Goal: Task Accomplishment & Management: Use online tool/utility

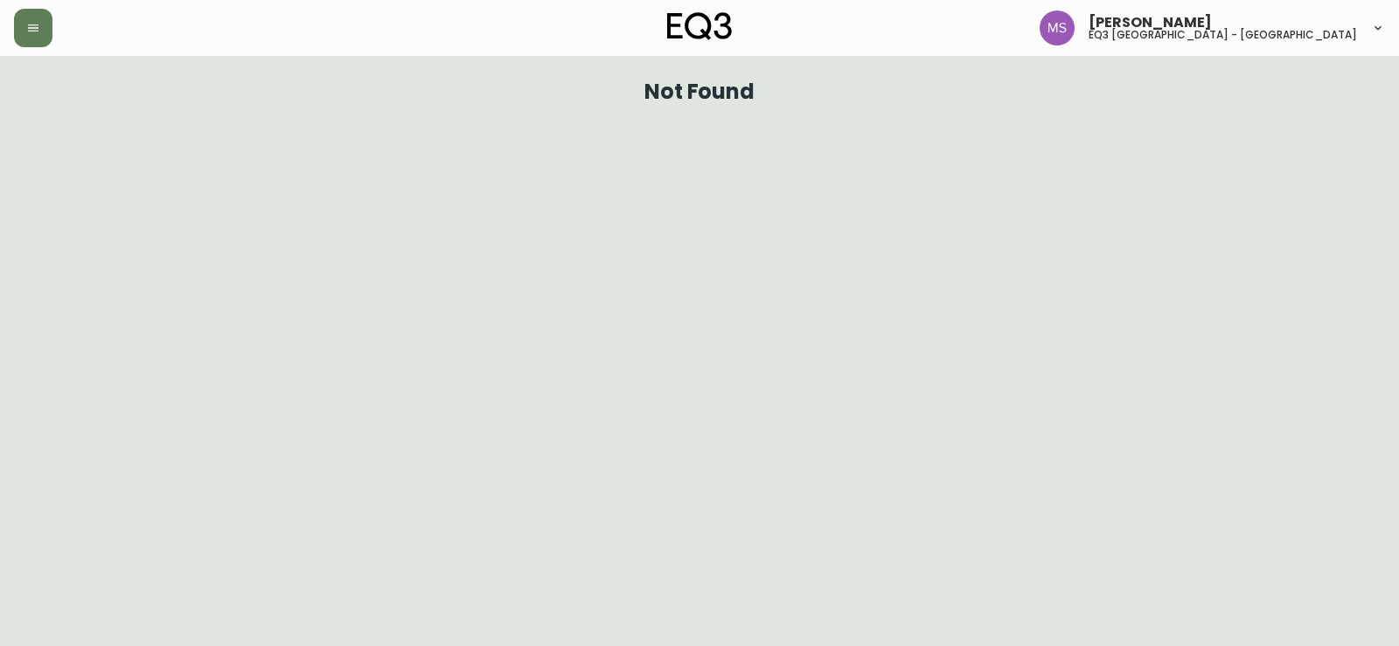
click at [94, 114] on html "[PERSON_NAME] eq3 [GEOGRAPHIC_DATA] - st laurent Not Found" at bounding box center [699, 57] width 1399 height 114
click at [45, 30] on button "button" at bounding box center [33, 28] width 38 height 38
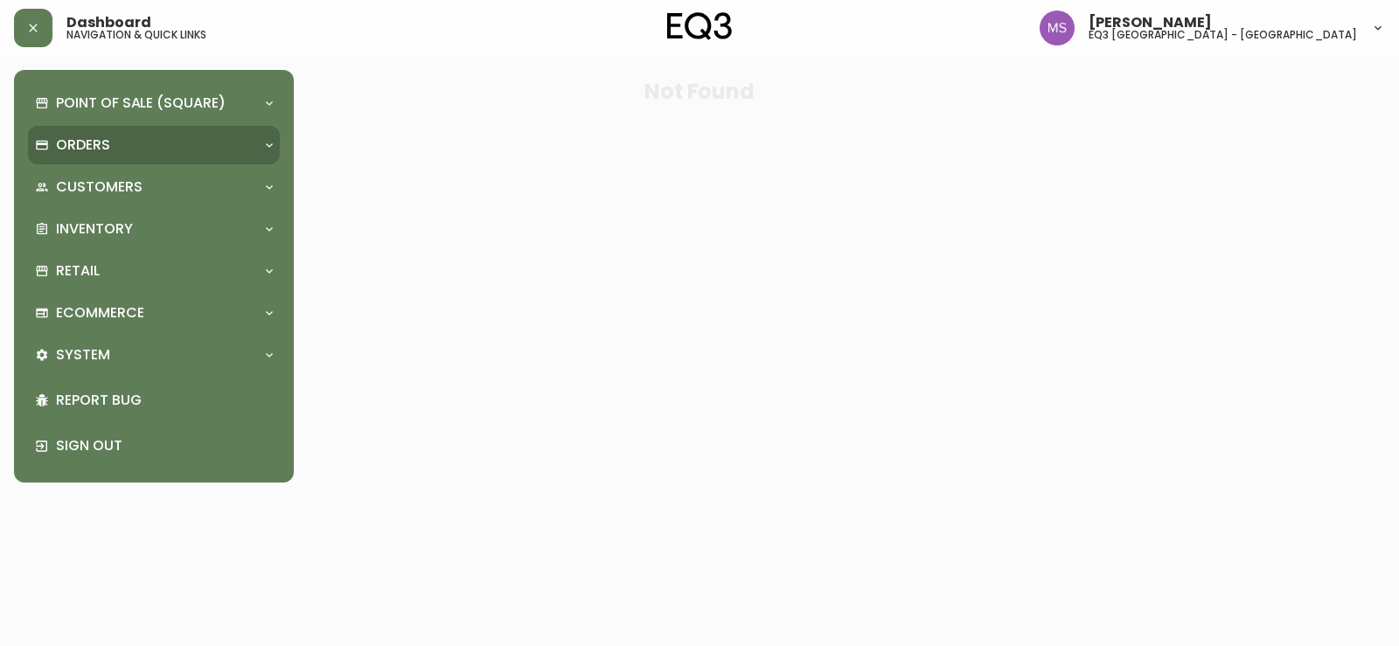
click at [160, 153] on div "Orders" at bounding box center [145, 145] width 220 height 19
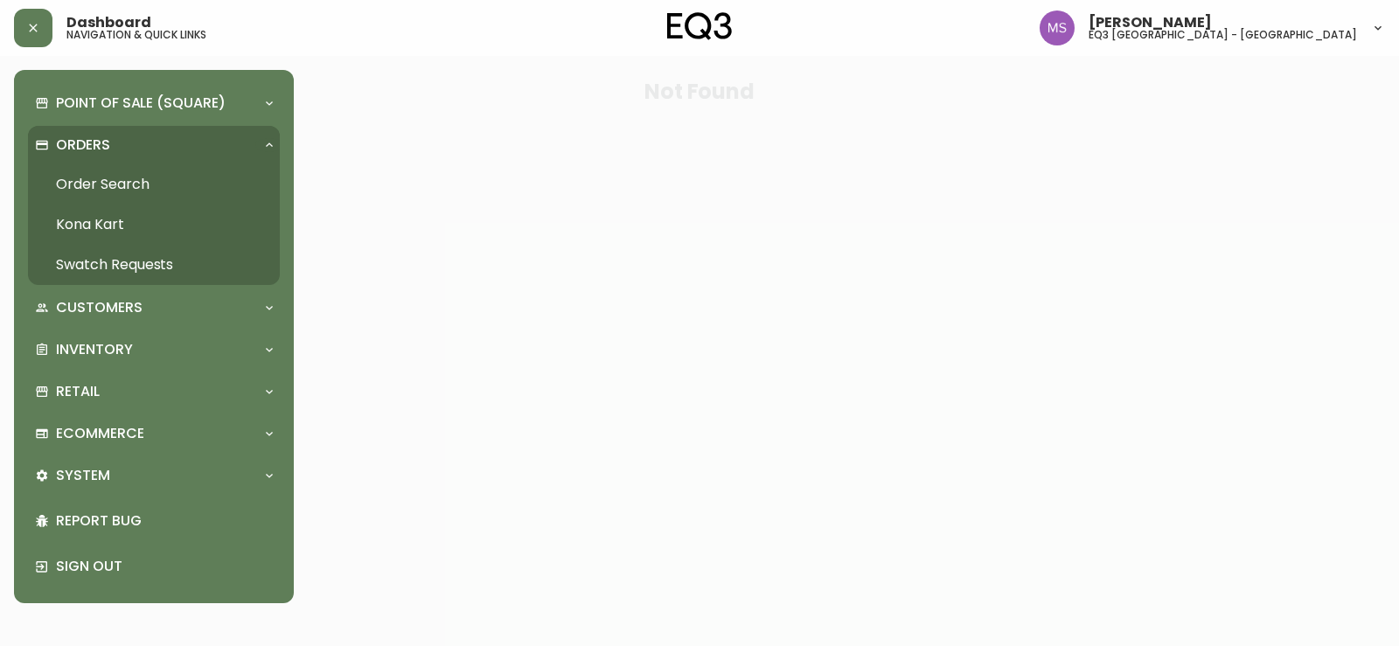
click at [131, 179] on link "Order Search" at bounding box center [154, 184] width 252 height 40
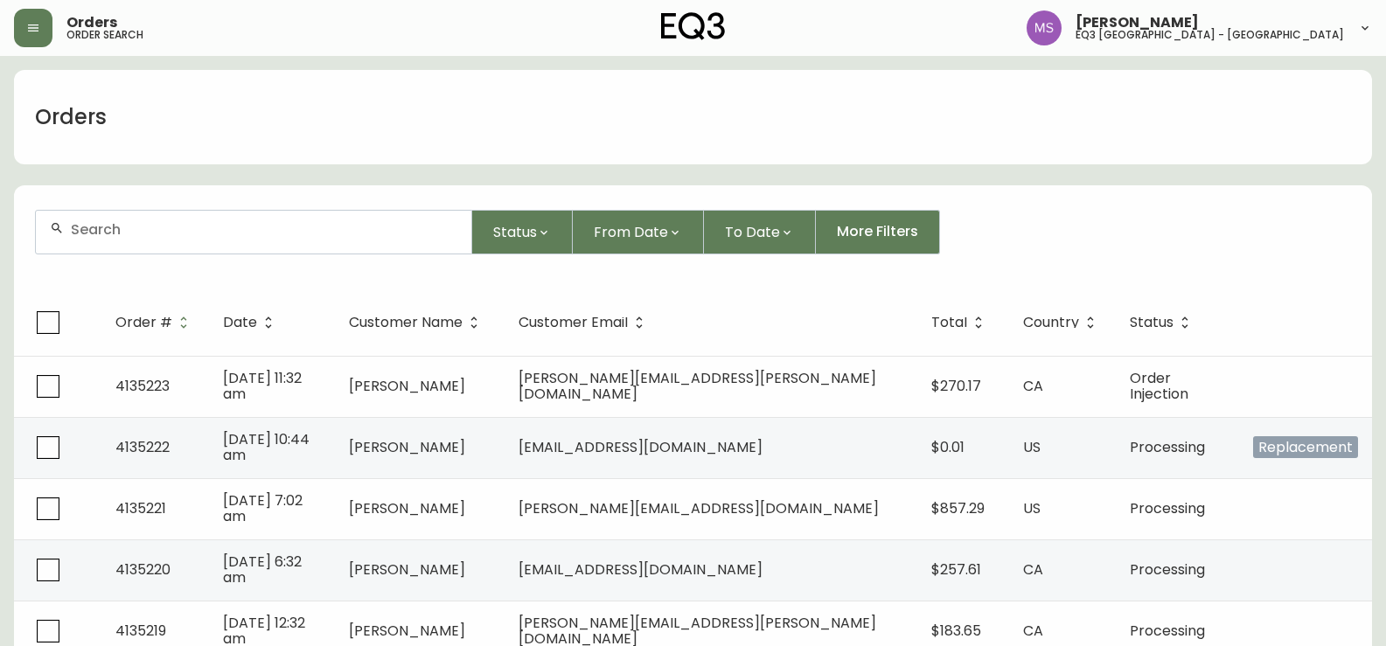
click at [218, 214] on div at bounding box center [253, 232] width 435 height 43
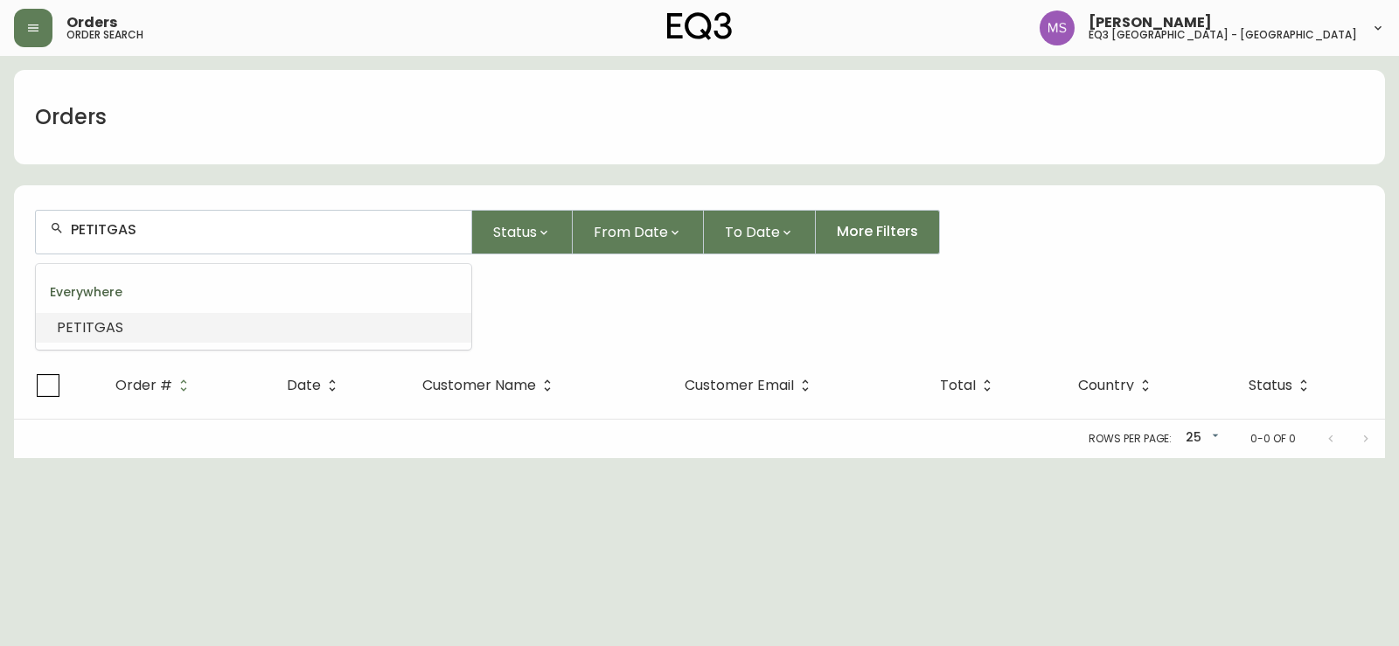
drag, startPoint x: 240, startPoint y: 226, endPoint x: 0, endPoint y: 203, distance: 240.7
click at [0, 203] on main "Orders PETITGAS Status From Date To Date More Filters Everywhere PETITGAS Order…" at bounding box center [699, 257] width 1399 height 402
type input "BALA"
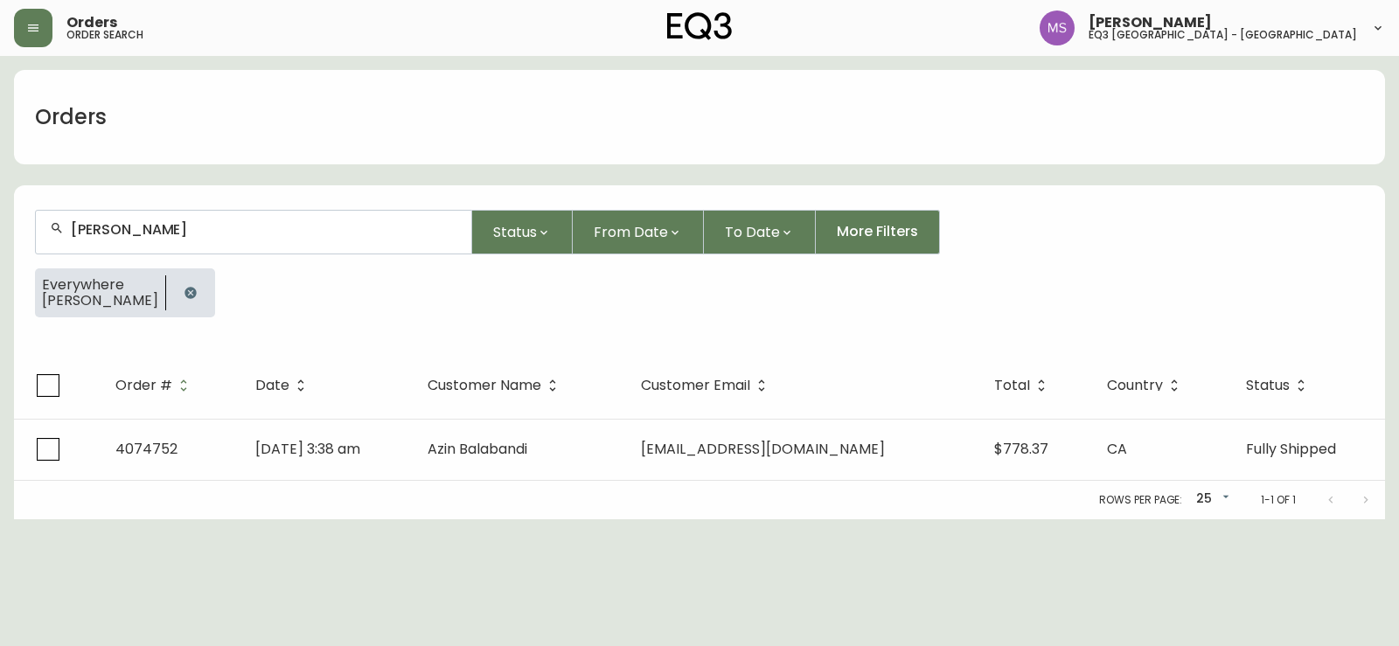
type input "[PERSON_NAME]"
drag, startPoint x: 31, startPoint y: 166, endPoint x: 68, endPoint y: 140, distance: 45.1
click at [31, 166] on div "Orders [PERSON_NAME] Status From Date To Date More Filters Everywhere [PERSON_N…" at bounding box center [699, 294] width 1371 height 449
